Goal: Task Accomplishment & Management: Manage account settings

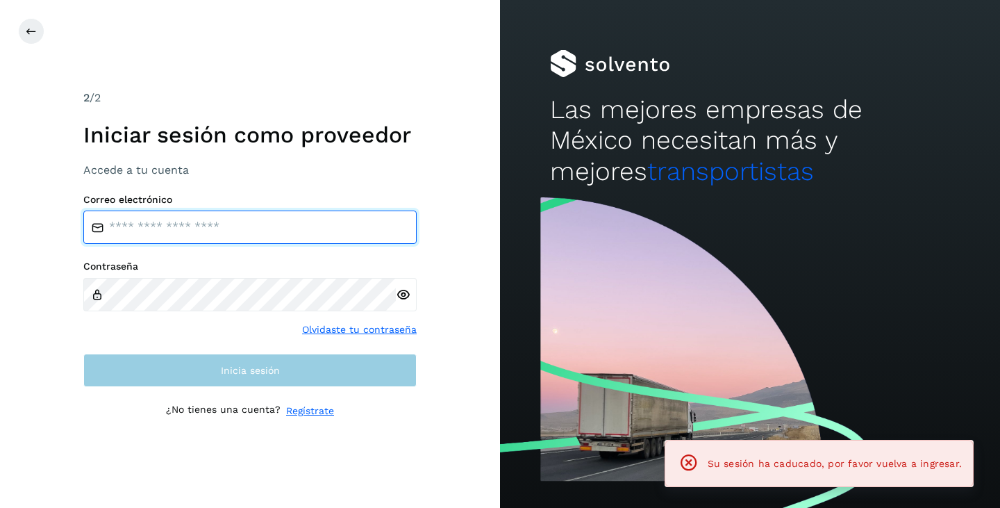
type input "**********"
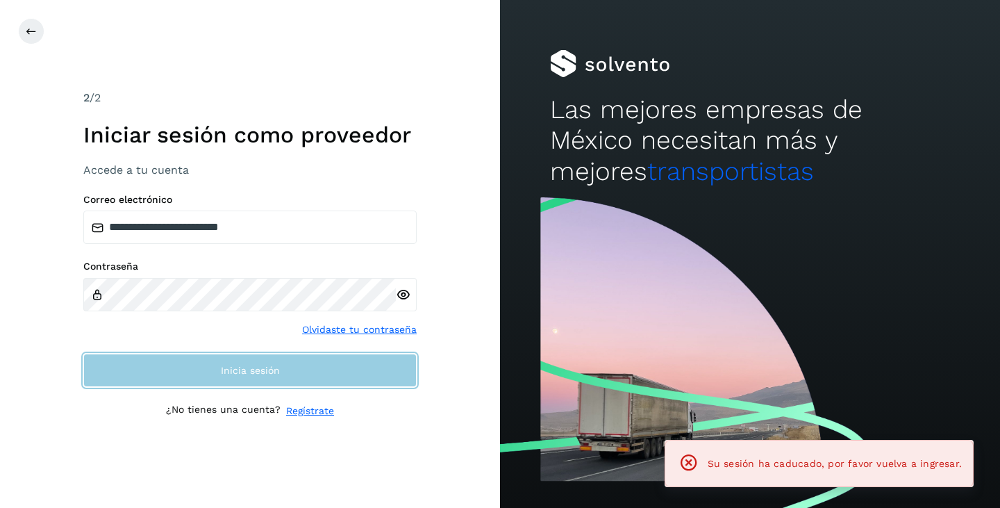
click at [273, 378] on button "Inicia sesión" at bounding box center [249, 369] width 333 height 33
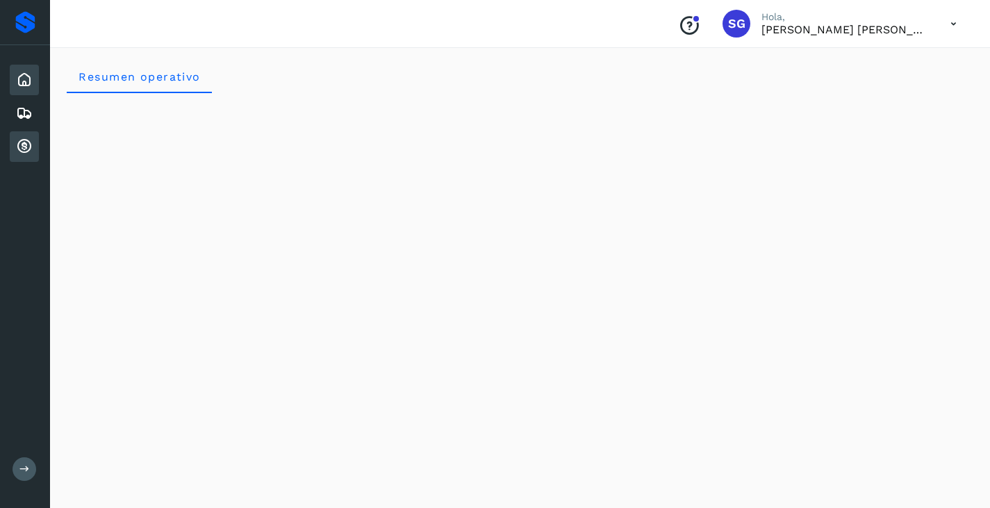
click at [20, 142] on icon at bounding box center [24, 146] width 17 height 17
